Goal: Feedback & Contribution: Submit feedback/report problem

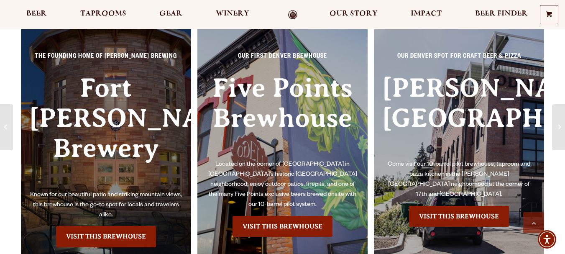
scroll to position [550, 0]
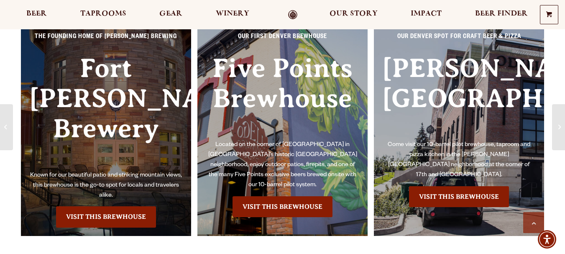
drag, startPoint x: 568, startPoint y: 20, endPoint x: 545, endPoint y: 92, distance: 75.3
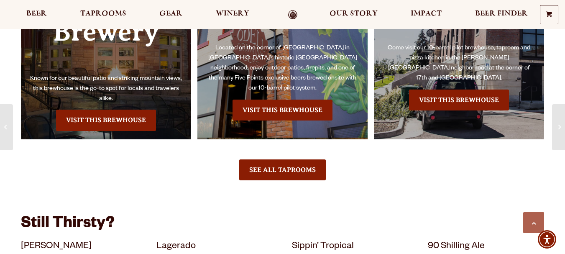
scroll to position [527, 0]
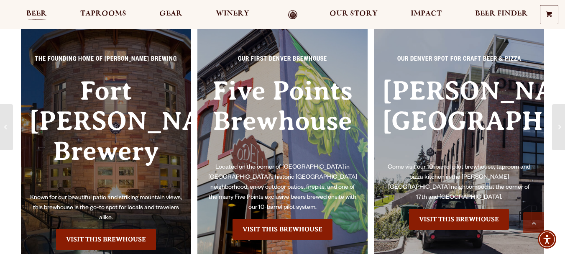
click at [35, 10] on span "Beer" at bounding box center [36, 13] width 21 height 7
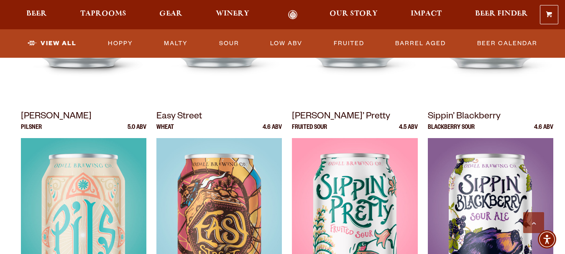
scroll to position [637, 0]
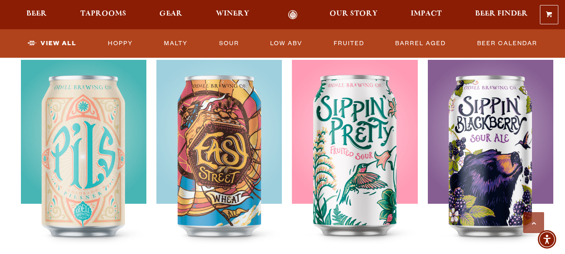
drag, startPoint x: 569, startPoint y: 11, endPoint x: 556, endPoint y: 72, distance: 62.6
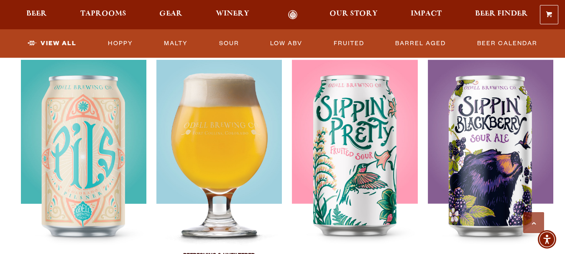
click at [215, 147] on img at bounding box center [220, 164] width 126 height 209
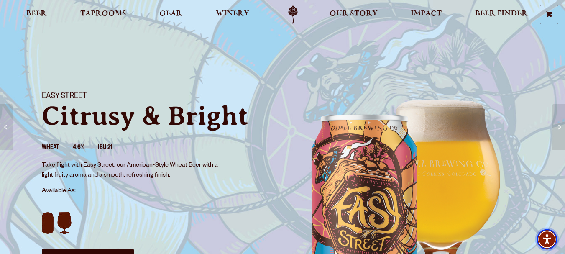
click at [553, 238] on img "Accessibility Menu" at bounding box center [547, 239] width 20 height 20
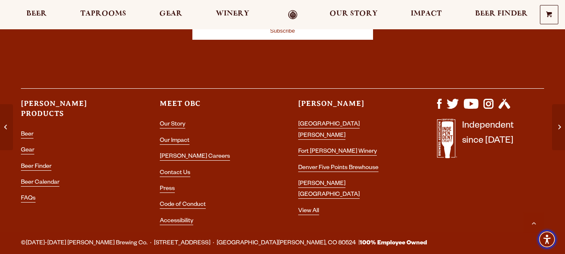
scroll to position [1567, 0]
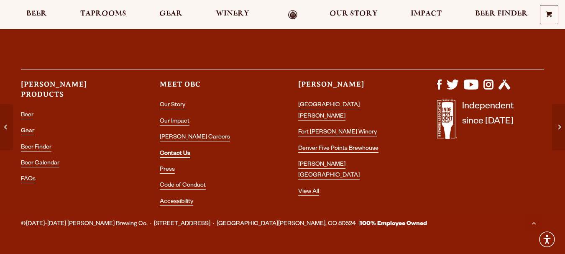
click at [173, 154] on link "Contact Us" at bounding box center [175, 155] width 31 height 8
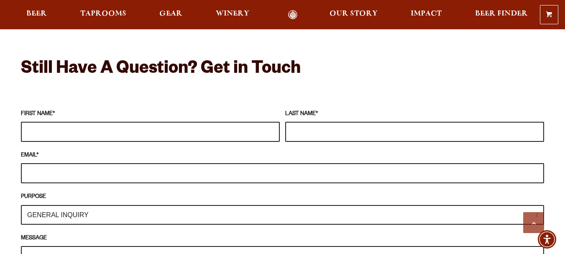
scroll to position [714, 0]
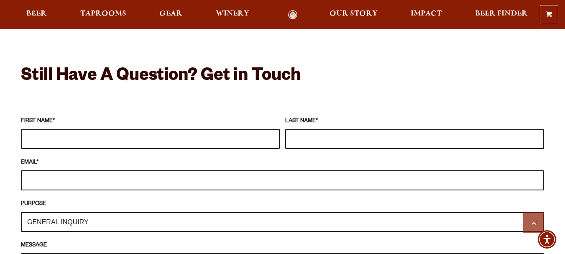
click at [36, 129] on input "FIRST NAME *" at bounding box center [150, 139] width 259 height 20
type input "Russell"
type input "A Ferree"
type input "russellferree@yahoo.com"
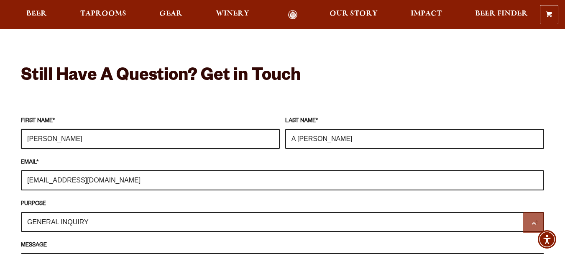
click at [155, 132] on input "Russell" at bounding box center [150, 139] width 259 height 20
click at [297, 129] on input "A Ferree" at bounding box center [414, 139] width 259 height 20
type input "Ferree"
click at [115, 212] on select "GENERAL INQUIRY TAPROOM / BREWERY WINERY BOOK A TOUR MEDIA INQUIRY GEAR SHOP OD…" at bounding box center [283, 222] width 524 height 20
select select "TAPROOM / BREWERY"
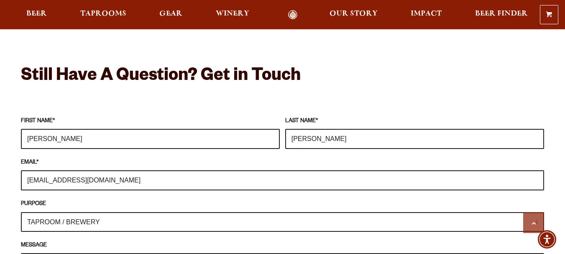
click at [21, 212] on select "GENERAL INQUIRY TAPROOM / BREWERY WINERY BOOK A TOUR MEDIA INQUIRY GEAR SHOP OD…" at bounding box center [283, 222] width 524 height 20
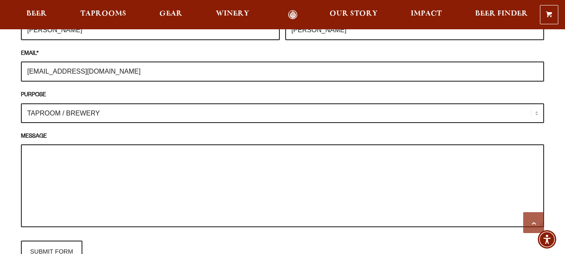
scroll to position [837, 0]
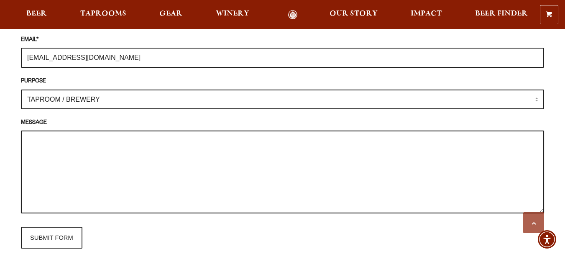
click at [111, 138] on textarea "MESSAGE" at bounding box center [283, 172] width 524 height 83
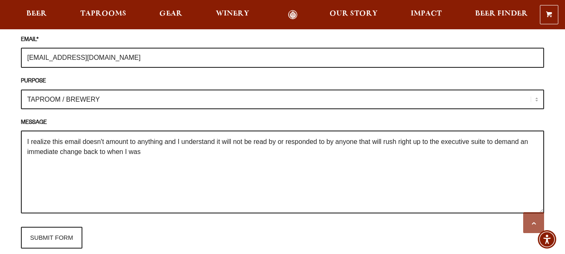
click at [382, 131] on textarea "I realize this email doesn't amount to anything and I understand it will not be…" at bounding box center [283, 172] width 524 height 83
click at [107, 138] on textarea "I realize this email doesn't amount to anything and I understand it will not be…" at bounding box center [283, 172] width 524 height 83
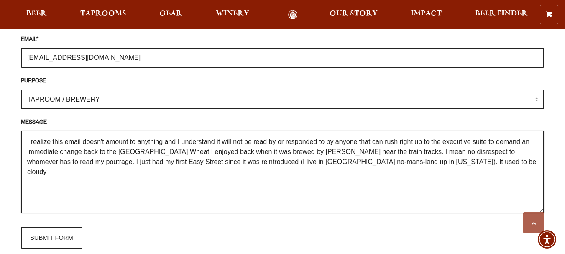
click at [97, 131] on textarea "I realize this email doesn't amount to anything and I understand it will not be…" at bounding box center [283, 172] width 524 height 83
click at [122, 160] on textarea "I realize this email won't amount to anything and I understand it will not be r…" at bounding box center [283, 172] width 524 height 83
click at [287, 148] on textarea "I realize this email won't amount to anything and I understand it will not be r…" at bounding box center [283, 172] width 524 height 83
click at [421, 149] on textarea "I realize this email won't amount to anything and I understand it will not be r…" at bounding box center [283, 172] width 524 height 83
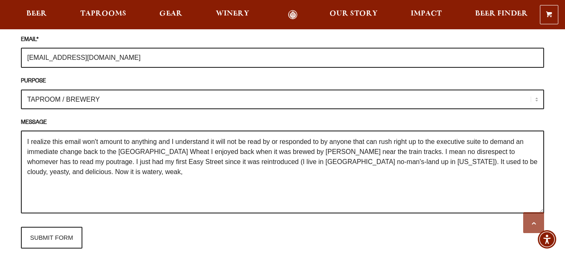
click at [148, 164] on textarea "I realize this email won't amount to anything and I understand it will not be r…" at bounding box center [283, 172] width 524 height 83
click at [72, 159] on textarea "I realize this email won't amount to anything and I understand it will not be r…" at bounding box center [283, 172] width 524 height 83
click at [81, 158] on textarea "I realize this email won't amount to anything and I understand it will not be r…" at bounding box center [283, 172] width 524 height 83
click at [147, 158] on textarea "I realize this email won't amount to anything and I understand it will not be r…" at bounding box center [283, 172] width 524 height 83
click at [226, 159] on textarea "I realize this email won't amount to anything and I understand it will not be r…" at bounding box center [283, 172] width 524 height 83
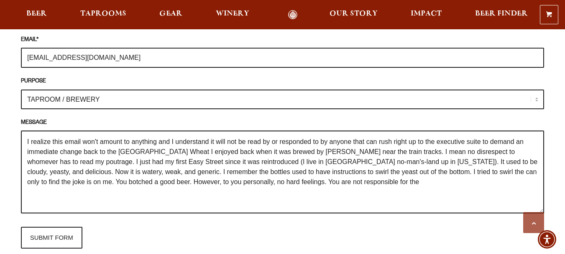
click at [206, 169] on textarea "I realize this email won't amount to anything and I understand it will not be r…" at bounding box center [283, 172] width 524 height 83
click at [334, 167] on textarea "I realize this email won't amount to anything and I understand it will not be r…" at bounding box center [283, 172] width 524 height 83
click at [331, 167] on textarea "I realize this email won't amount to anything and I understand it will not be r…" at bounding box center [283, 172] width 524 height 83
click at [428, 168] on textarea "I realize this email won't amount to anything and I understand it will not be r…" at bounding box center [283, 172] width 524 height 83
click at [433, 169] on textarea "I realize this email won't amount to anything and I understand it will not be r…" at bounding box center [283, 172] width 524 height 83
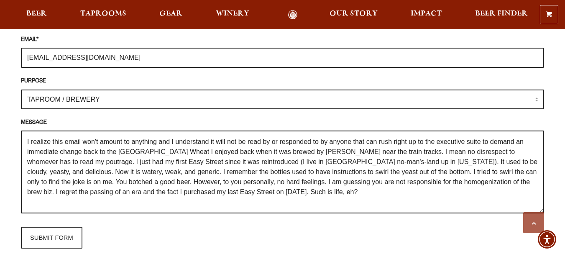
click at [85, 158] on textarea "I realize this email won't amount to anything and I understand it will not be r…" at bounding box center [283, 172] width 524 height 83
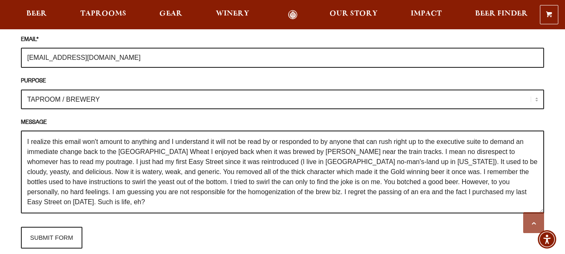
click at [166, 159] on textarea "I realize this email won't amount to anything and I understand it will not be r…" at bounding box center [283, 172] width 524 height 83
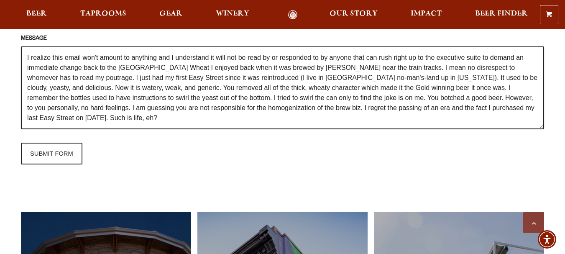
scroll to position [956, 0]
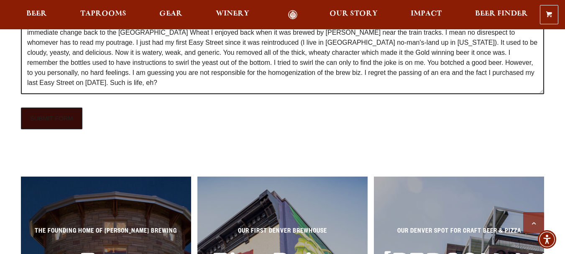
type textarea "I realize this email won't amount to anything and I understand it will not be r…"
click at [53, 108] on input "SUBMIT FORM" at bounding box center [52, 119] width 62 height 22
type input "Sending"
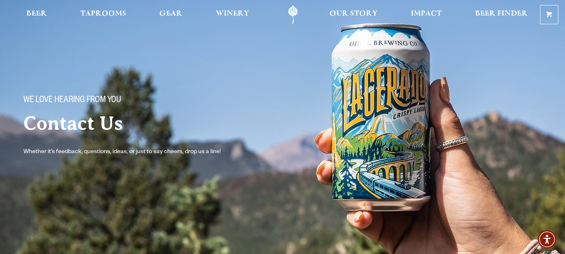
scroll to position [0, 0]
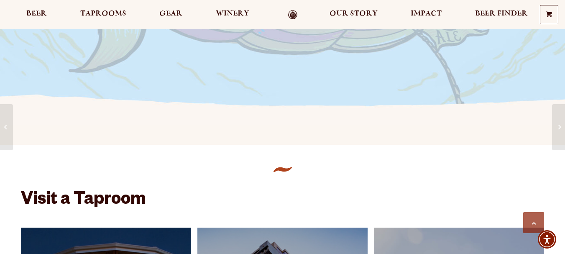
scroll to position [475, 0]
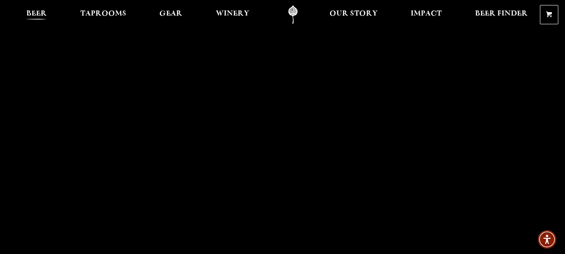
click at [36, 15] on span "Beer" at bounding box center [36, 13] width 21 height 7
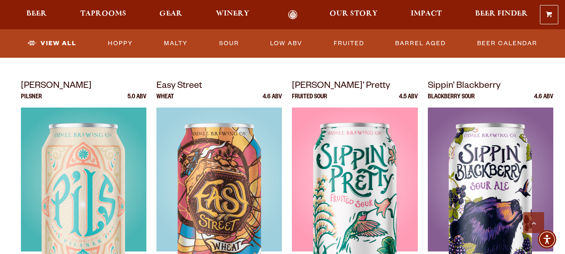
scroll to position [624, 0]
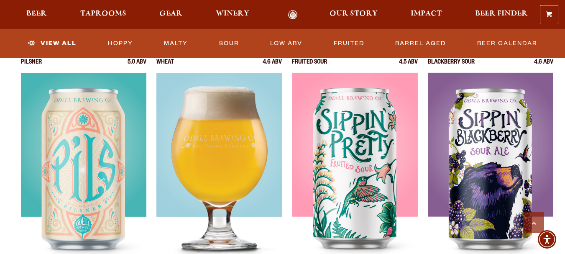
click at [212, 149] on img at bounding box center [220, 177] width 126 height 209
